Goal: Submit feedback/report problem

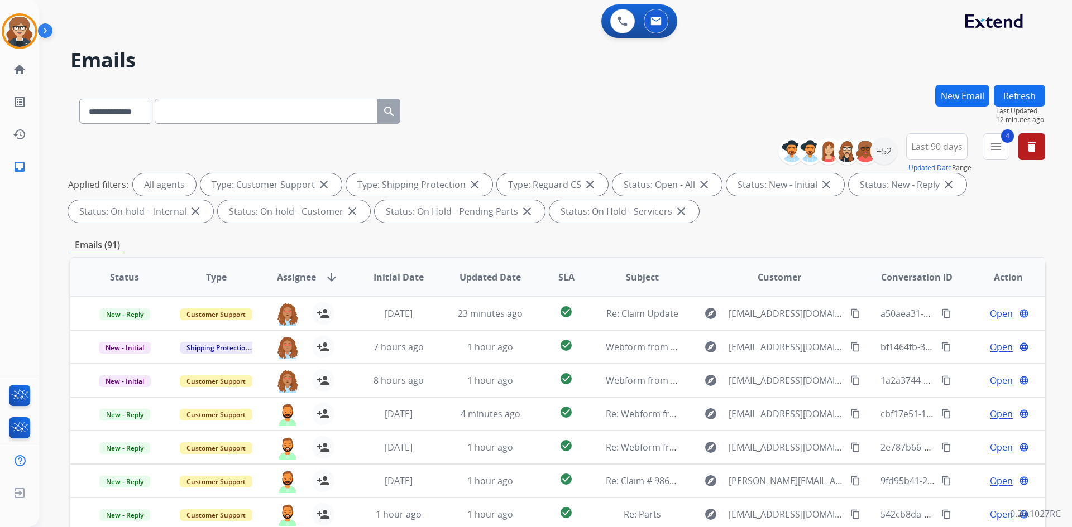
select select "**********"
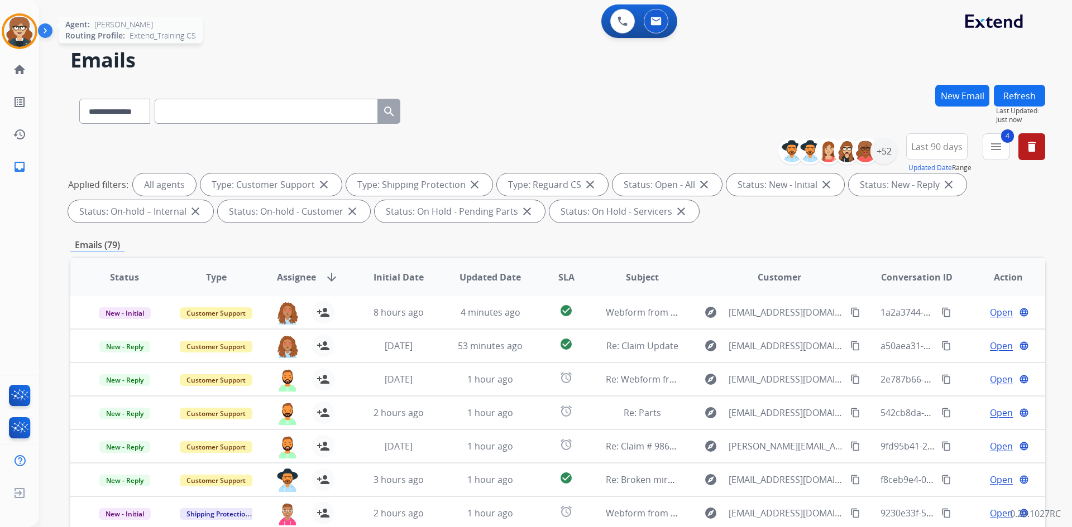
click at [21, 25] on img at bounding box center [19, 31] width 31 height 31
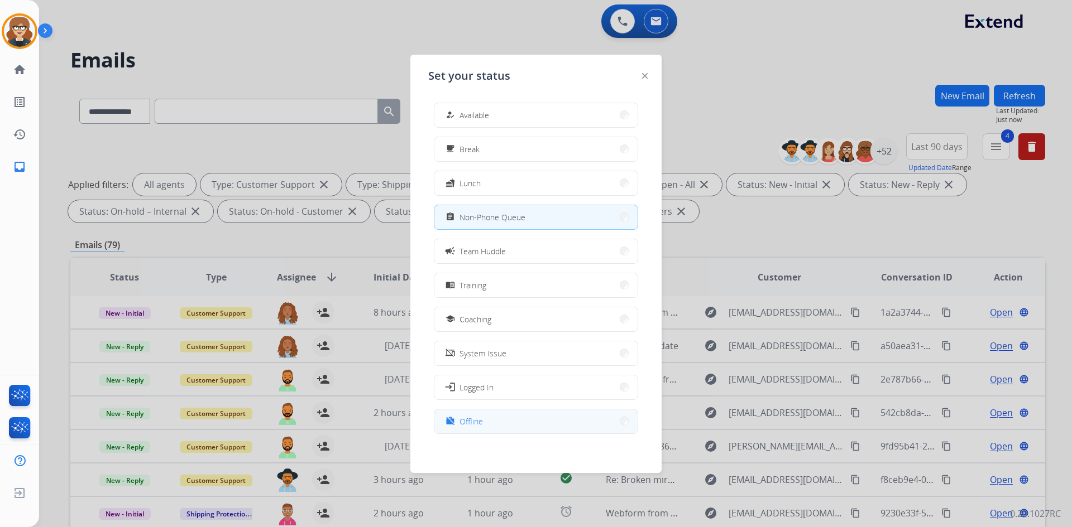
click at [492, 421] on button "work_off Offline" at bounding box center [535, 422] width 203 height 24
